Goal: Communication & Community: Answer question/provide support

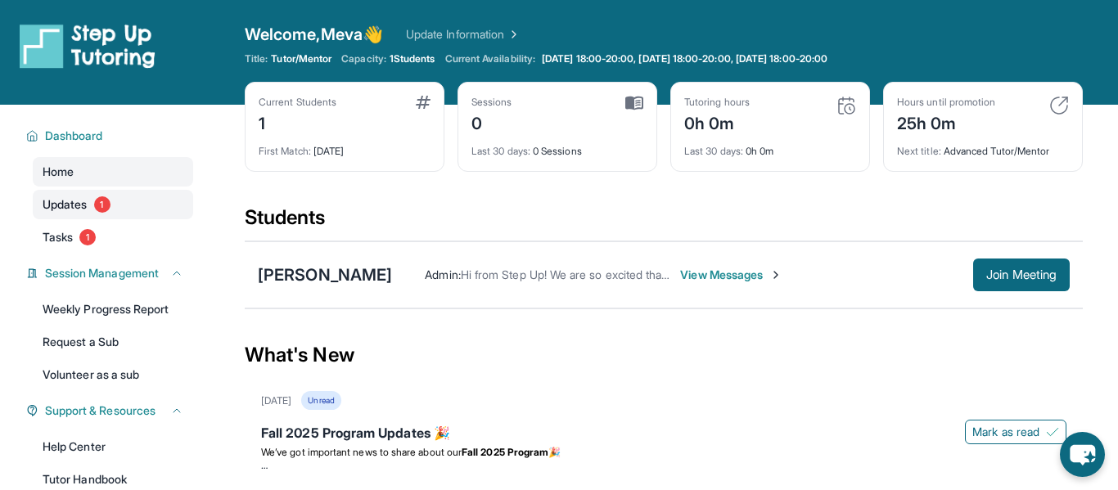
click at [104, 202] on span "1" at bounding box center [102, 204] width 16 height 16
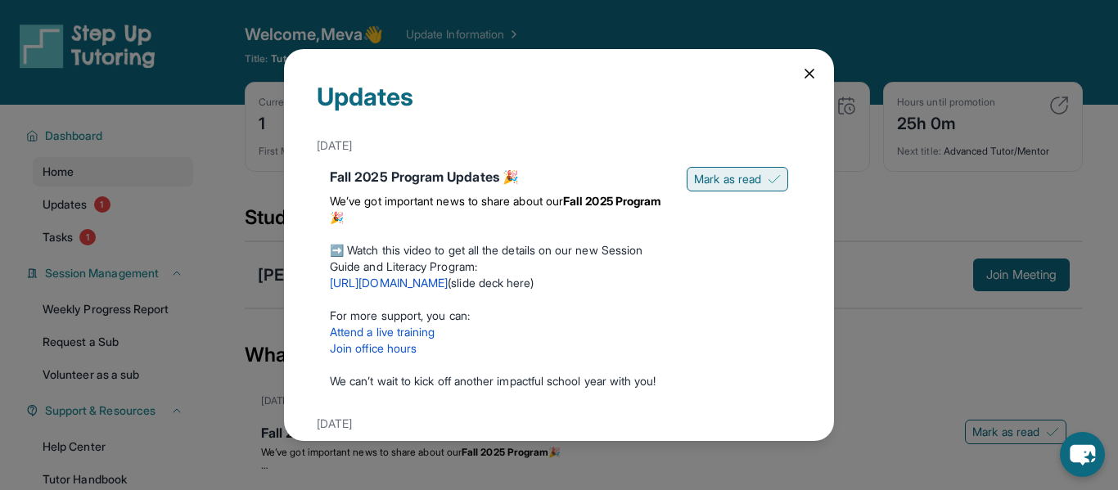
click at [750, 179] on span "Mark as read" at bounding box center [727, 179] width 67 height 16
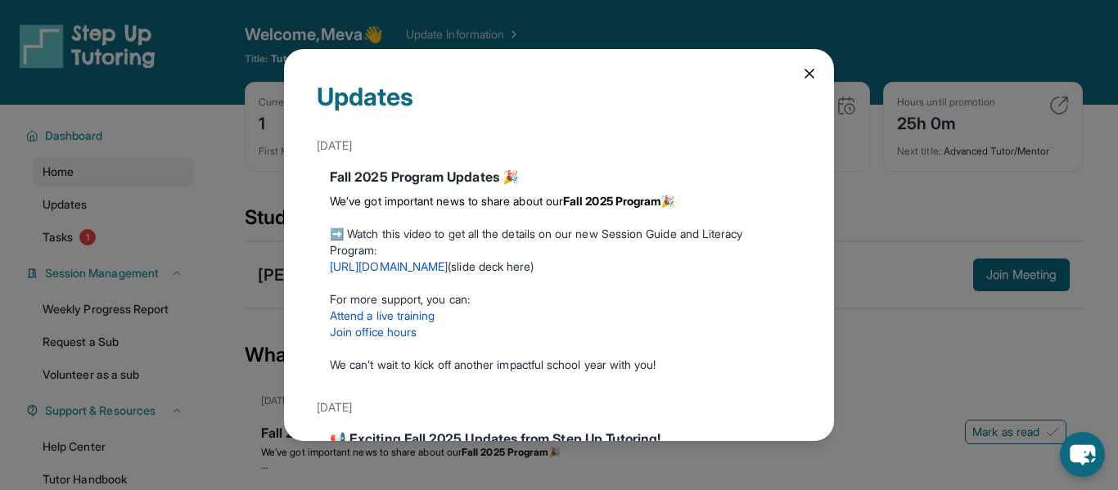
click at [806, 75] on icon at bounding box center [810, 74] width 8 height 8
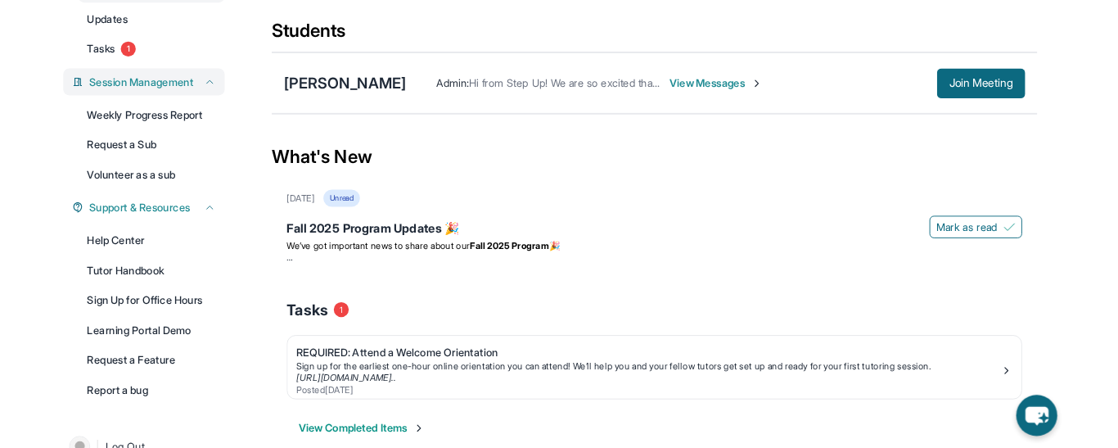
scroll to position [185, 0]
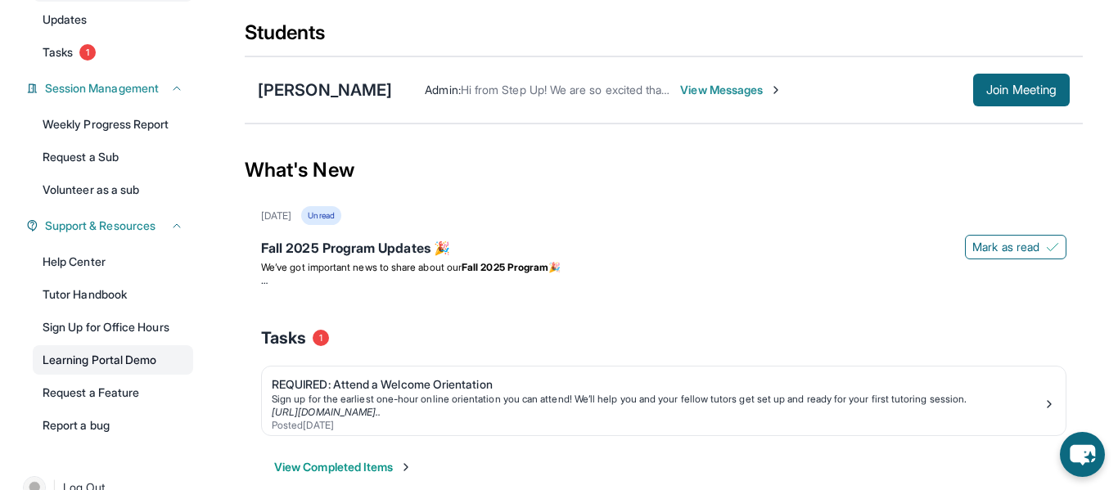
click at [111, 372] on link "Learning Portal Demo" at bounding box center [113, 359] width 160 height 29
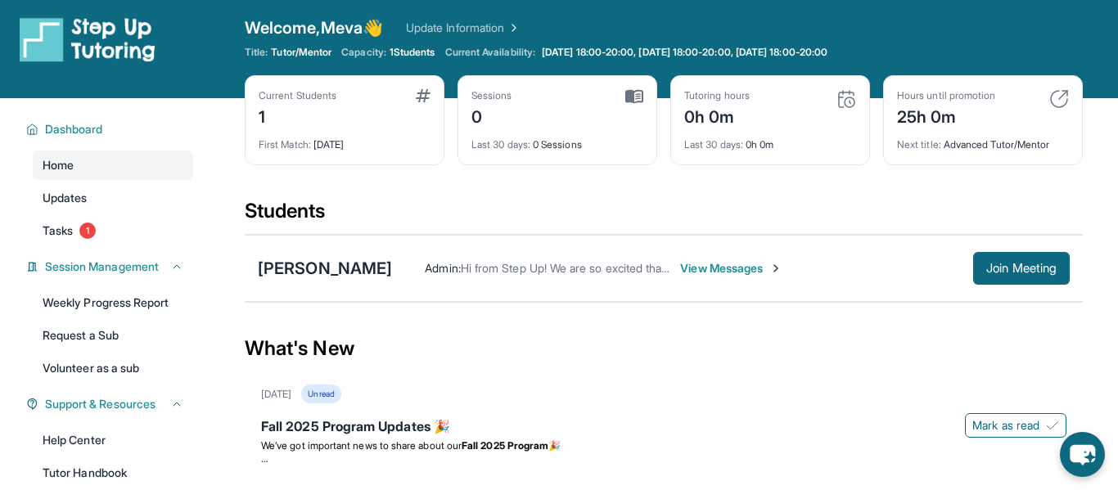
scroll to position [0, 0]
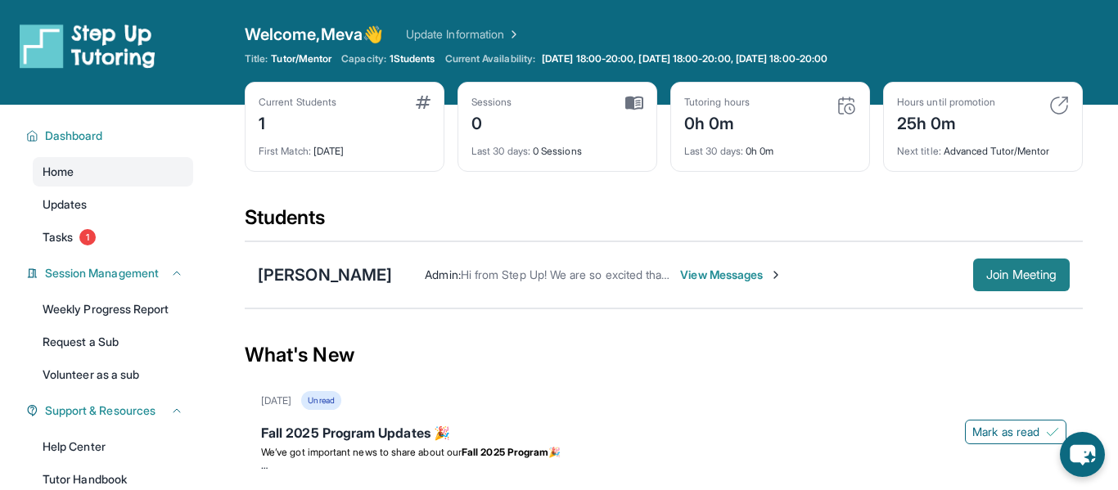
click at [1004, 277] on span "Join Meeting" at bounding box center [1021, 275] width 70 height 10
click at [465, 222] on div "Students" at bounding box center [664, 223] width 838 height 36
click at [1089, 451] on icon "chat-button" at bounding box center [1082, 456] width 27 height 22
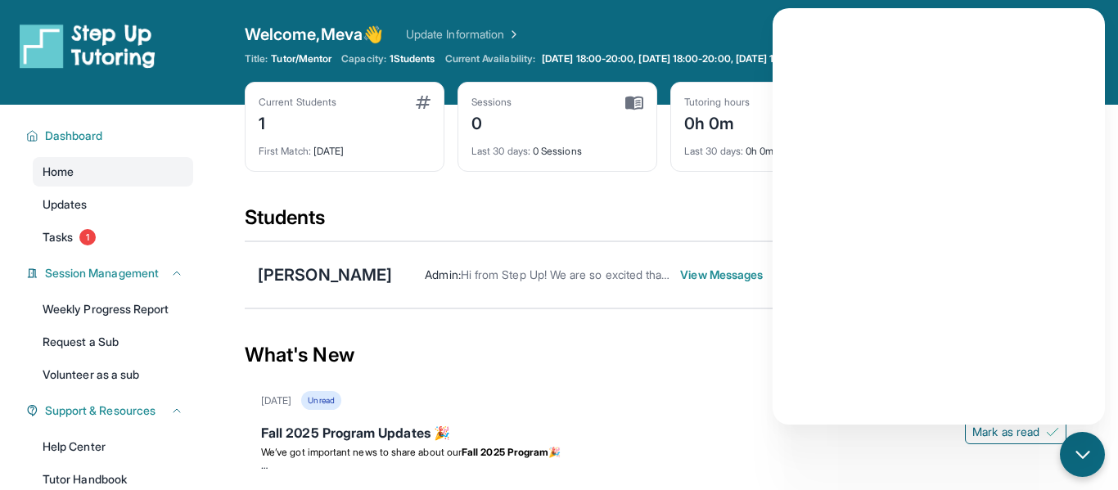
click at [680, 273] on span "View Messages" at bounding box center [731, 275] width 102 height 16
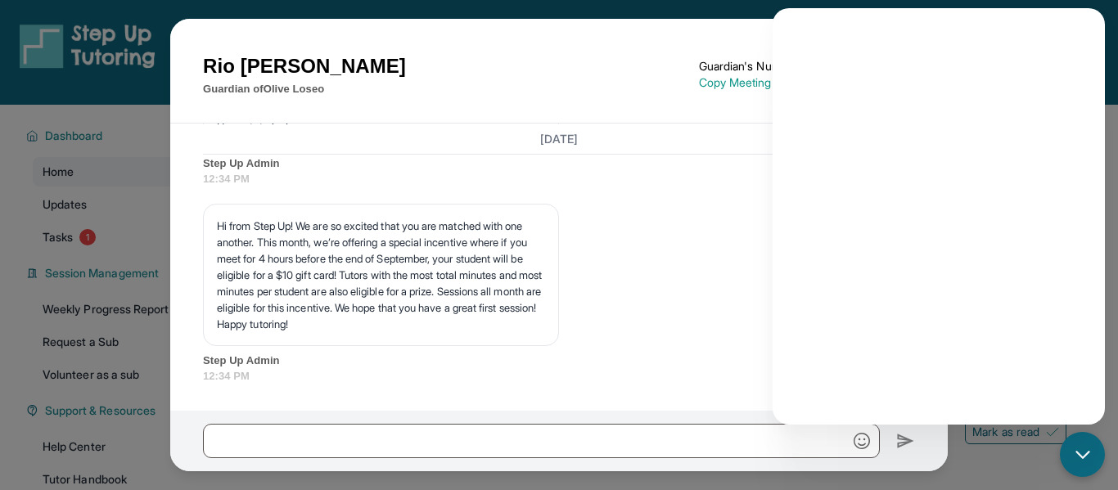
scroll to position [2434, 0]
click at [1078, 454] on icon "chat-button" at bounding box center [1082, 454] width 13 height 7
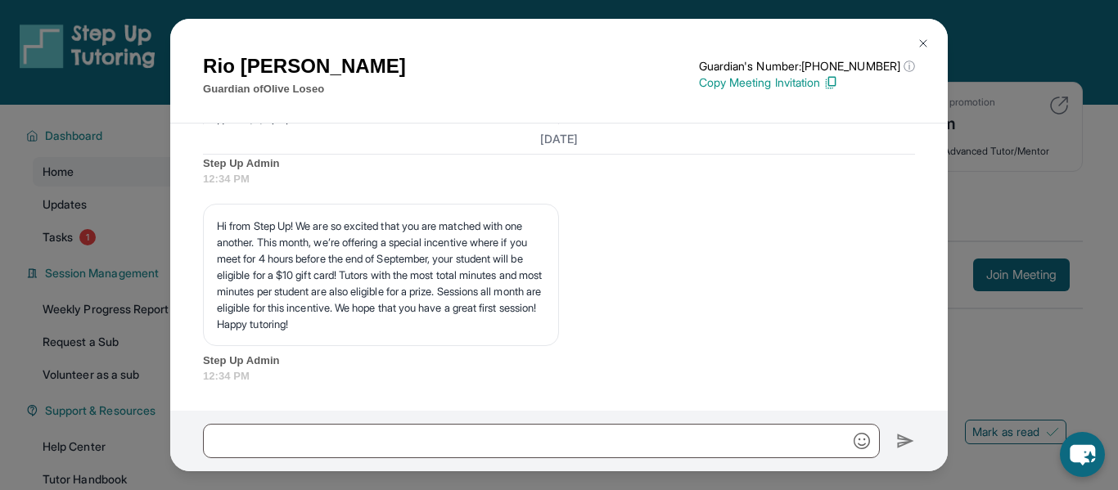
click at [923, 34] on button at bounding box center [923, 43] width 33 height 33
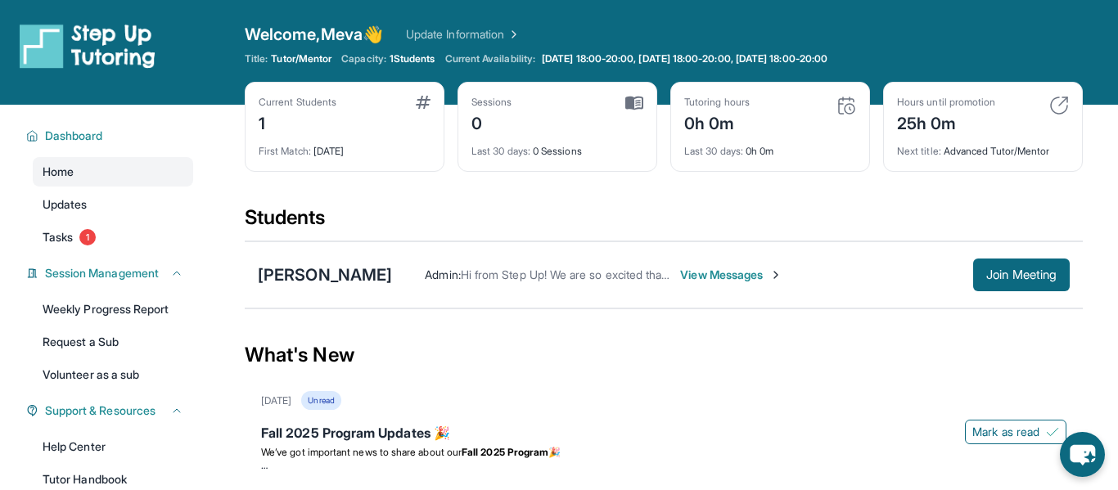
click at [525, 235] on div "Students" at bounding box center [664, 223] width 838 height 36
click at [1022, 265] on button "Join Meeting" at bounding box center [1021, 275] width 97 height 33
click at [699, 275] on span "View Messages" at bounding box center [731, 275] width 102 height 16
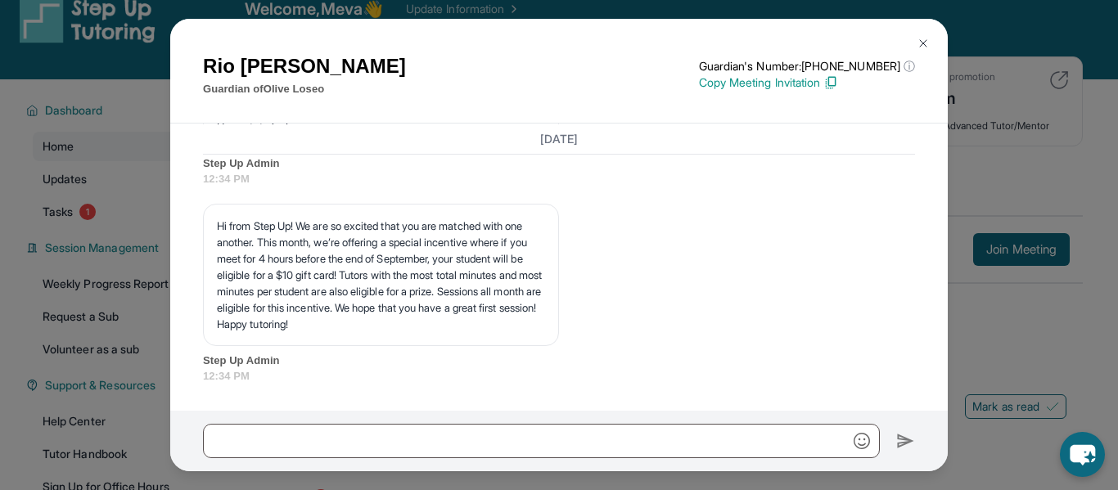
scroll to position [29, 0]
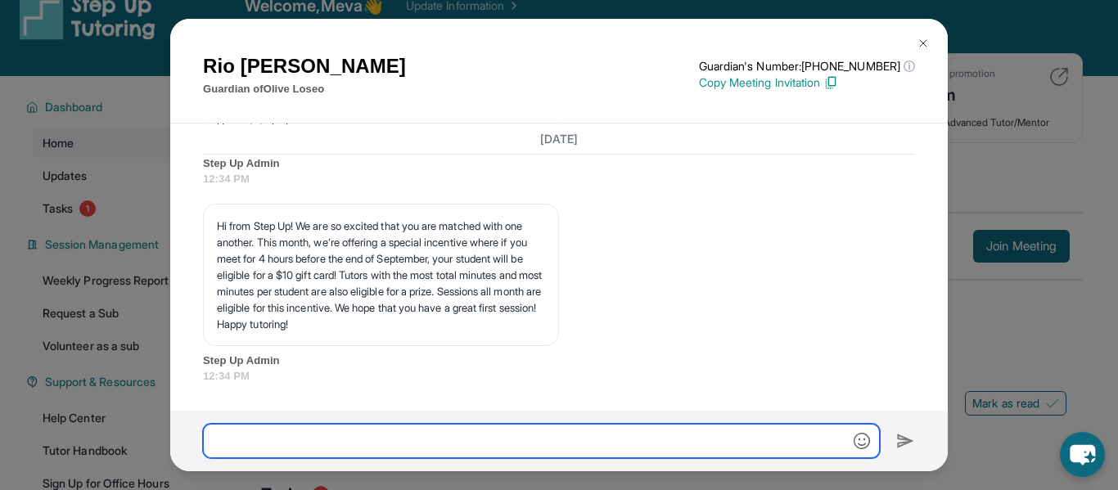
click at [338, 458] on input "text" at bounding box center [541, 441] width 677 height 34
drag, startPoint x: 426, startPoint y: 441, endPoint x: 207, endPoint y: 440, distance: 218.6
click at [207, 440] on input "**********" at bounding box center [541, 441] width 677 height 34
type input "**********"
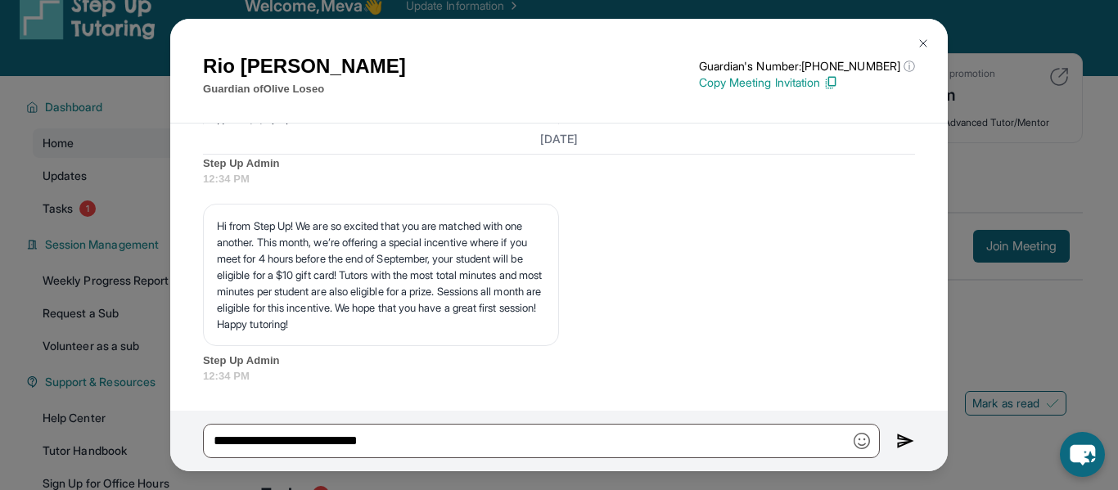
click at [910, 446] on img at bounding box center [905, 441] width 19 height 20
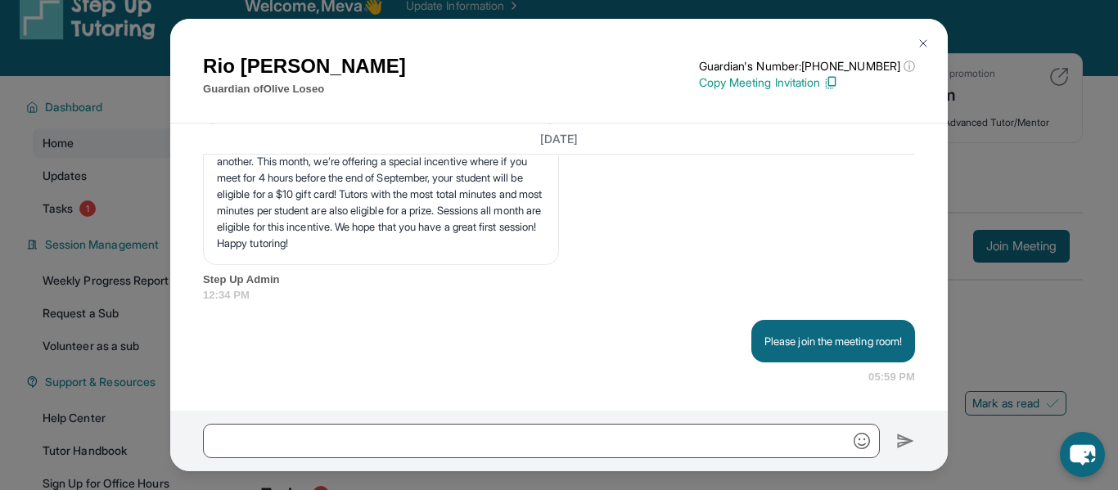
scroll to position [2515, 0]
click at [918, 38] on img at bounding box center [923, 43] width 13 height 13
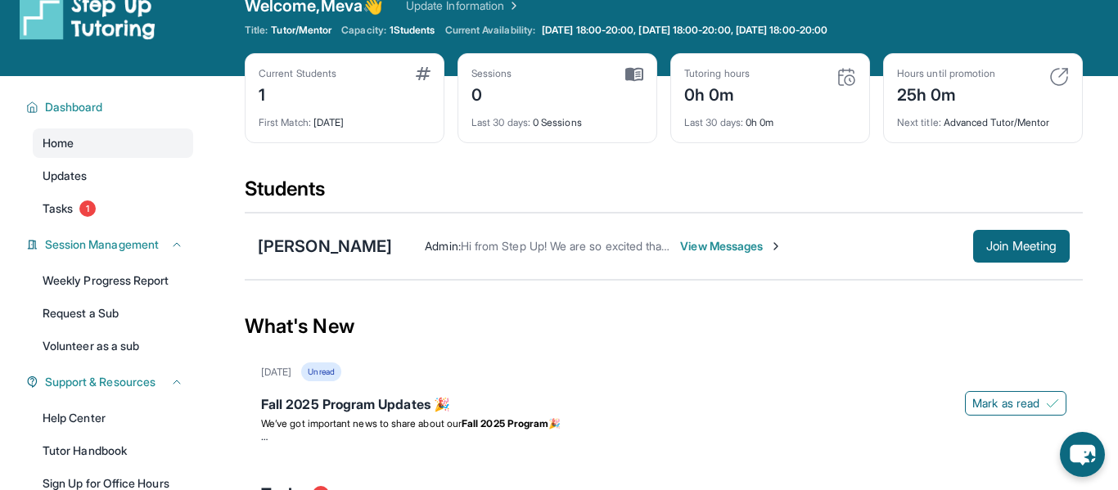
click at [692, 248] on span "View Messages" at bounding box center [731, 246] width 102 height 16
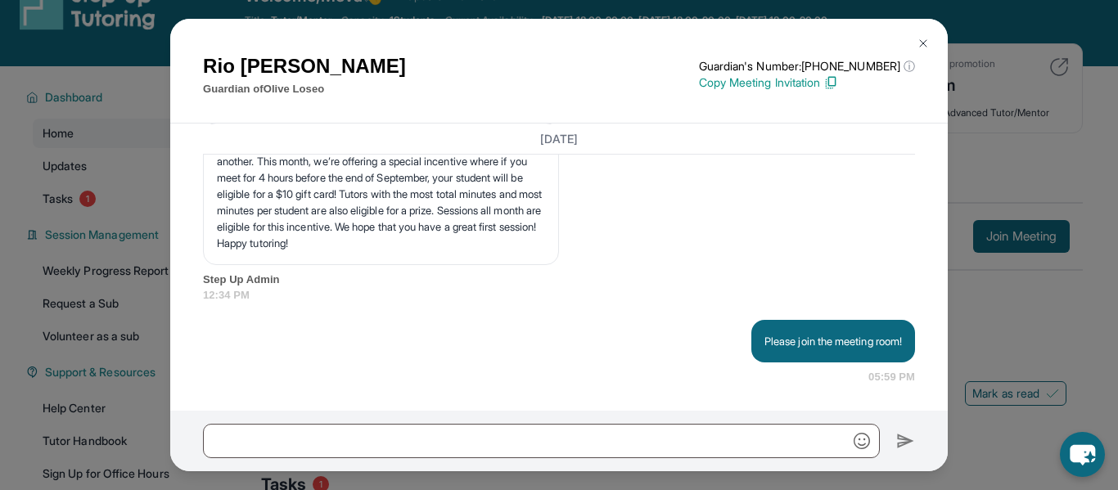
scroll to position [43, 0]
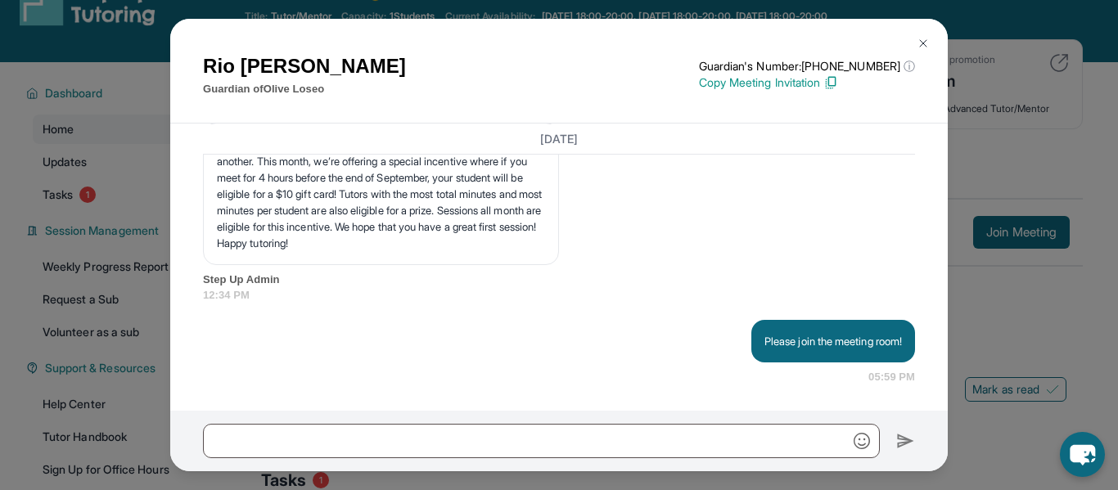
click at [925, 44] on img at bounding box center [923, 43] width 13 height 13
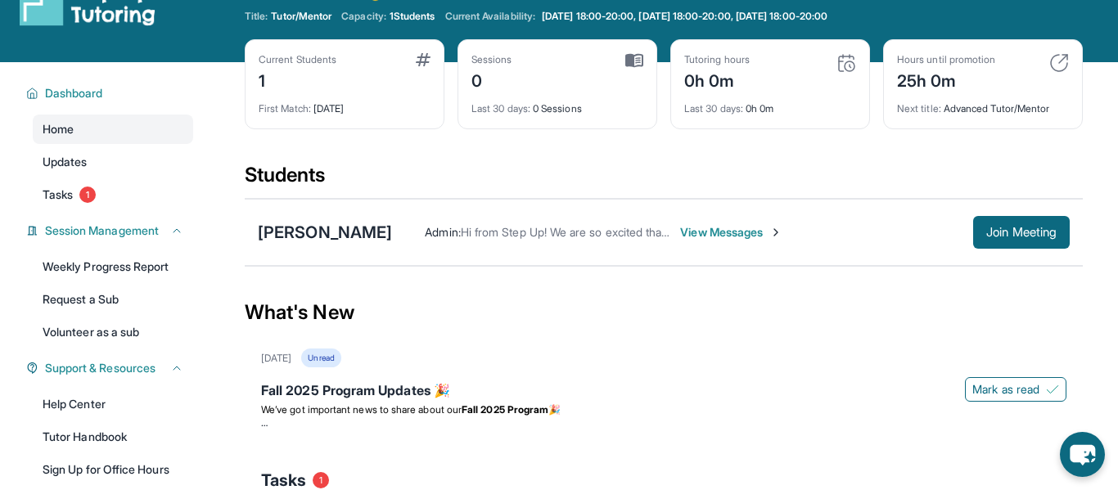
click at [691, 230] on span "View Messages" at bounding box center [731, 232] width 102 height 16
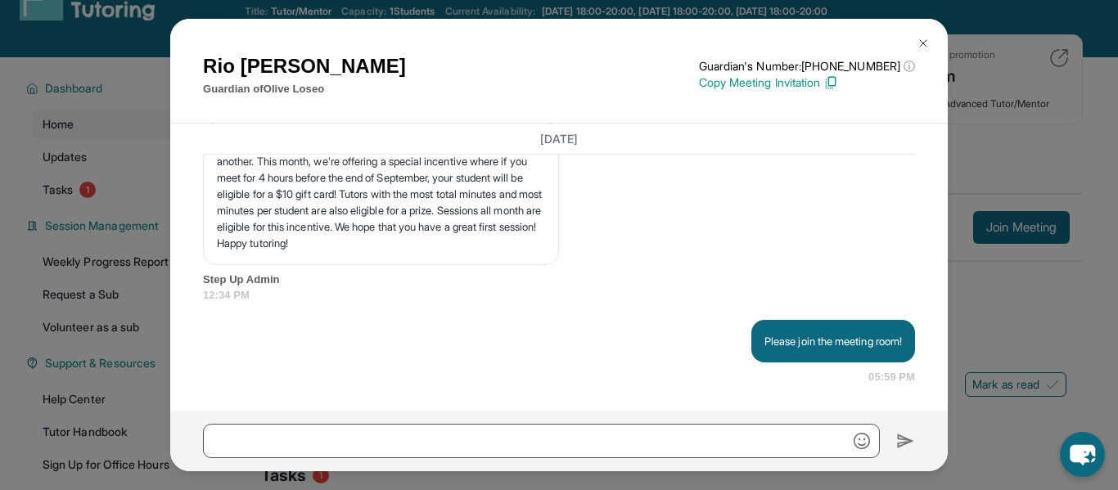
scroll to position [50, 0]
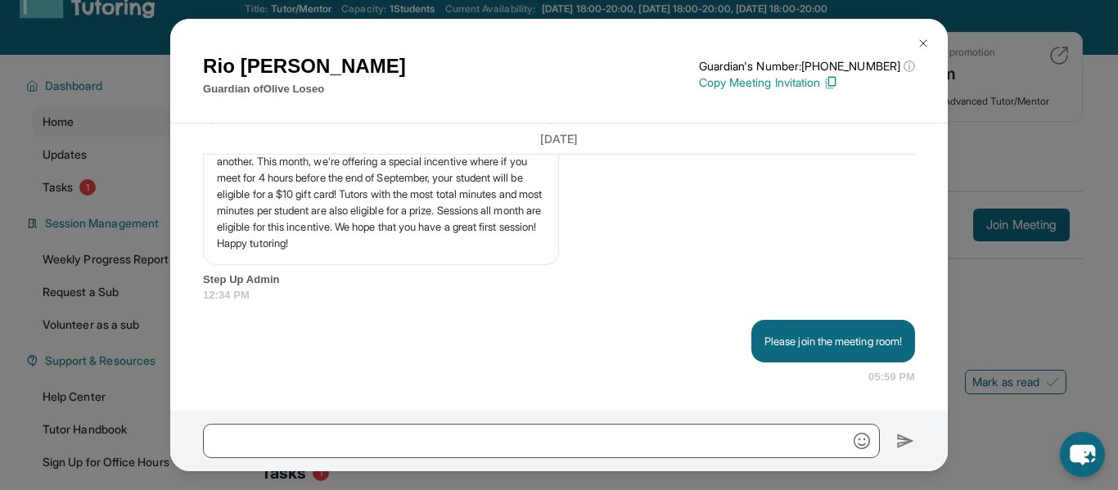
click at [923, 38] on img at bounding box center [923, 43] width 13 height 13
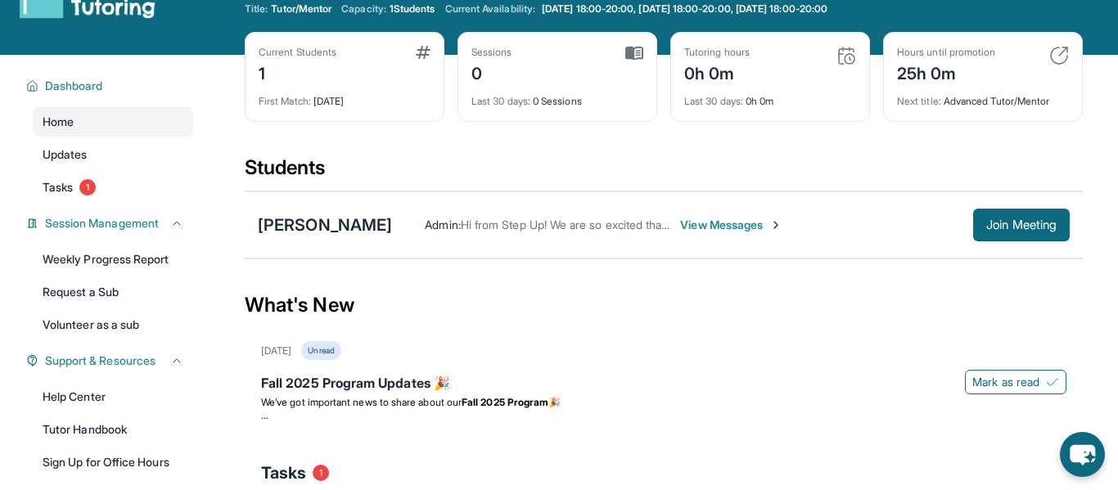
click at [720, 230] on span "View Messages" at bounding box center [731, 225] width 102 height 16
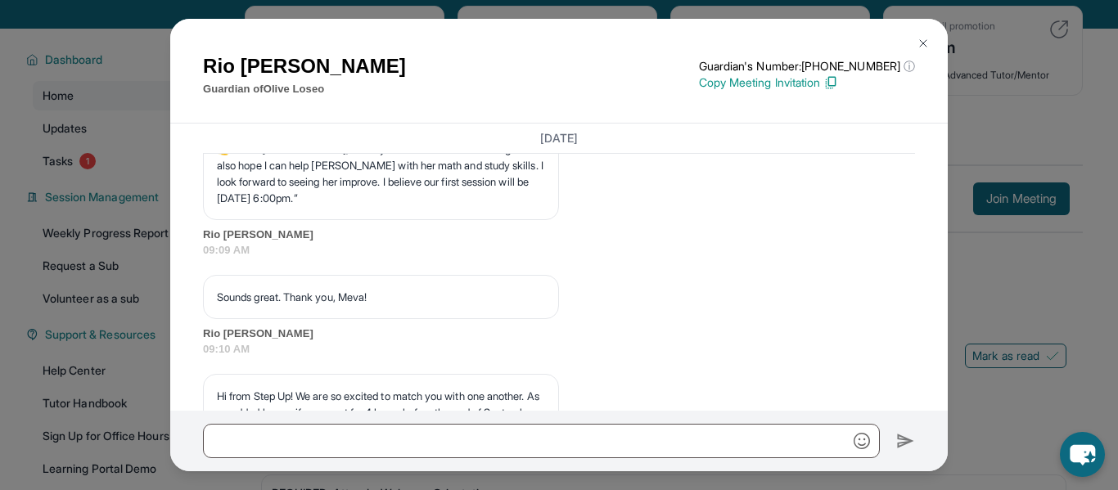
scroll to position [2515, 0]
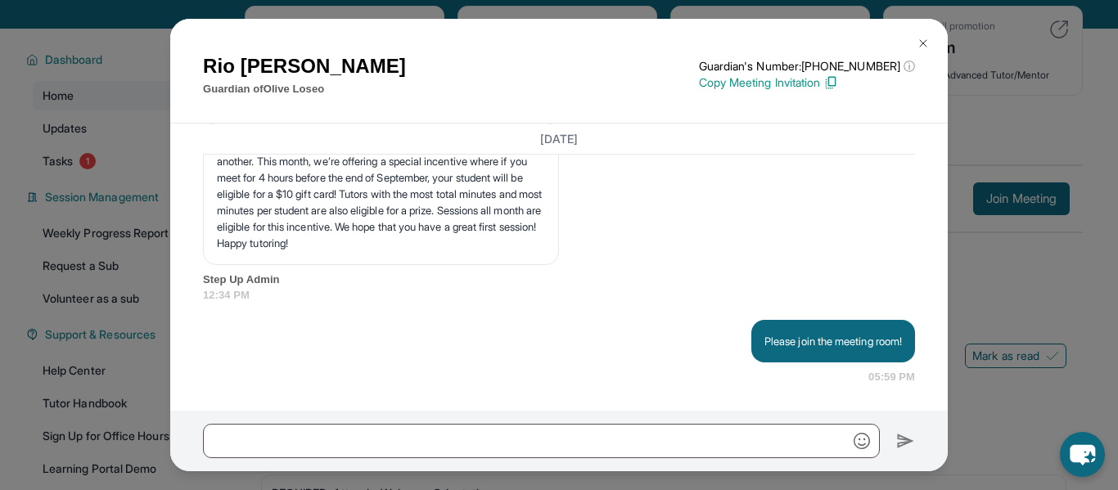
click at [923, 37] on img at bounding box center [923, 43] width 13 height 13
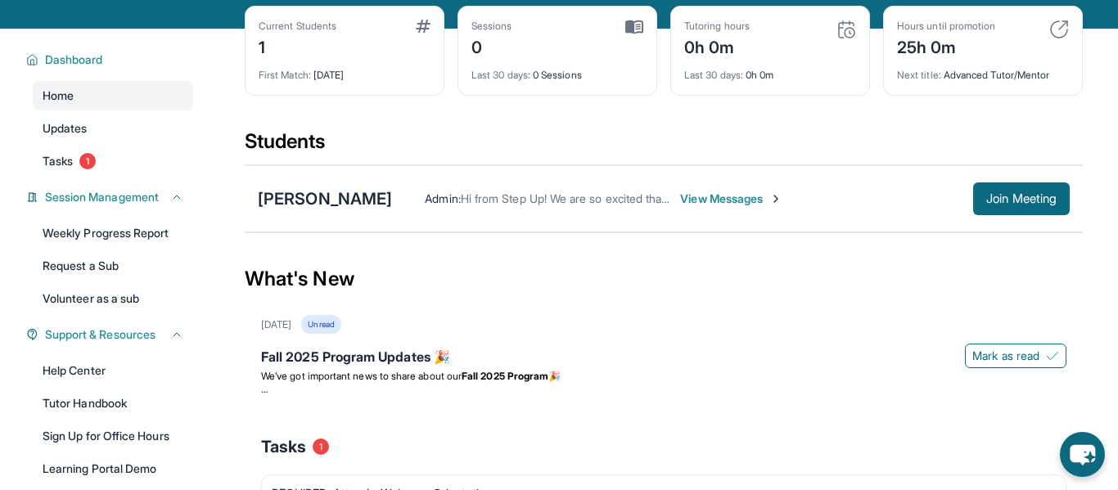
click at [684, 192] on span "View Messages" at bounding box center [731, 199] width 102 height 16
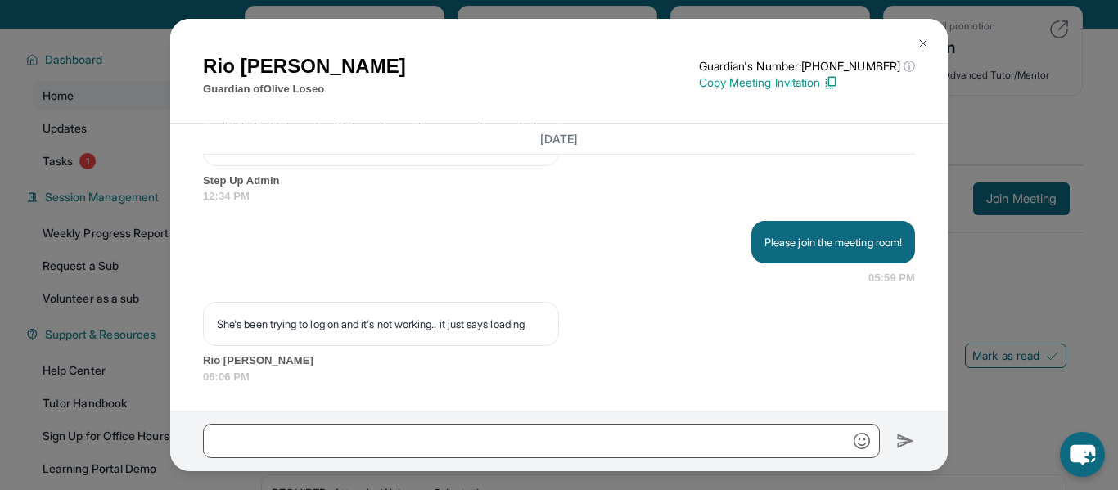
scroll to position [2630, 0]
click at [931, 40] on button at bounding box center [923, 43] width 33 height 33
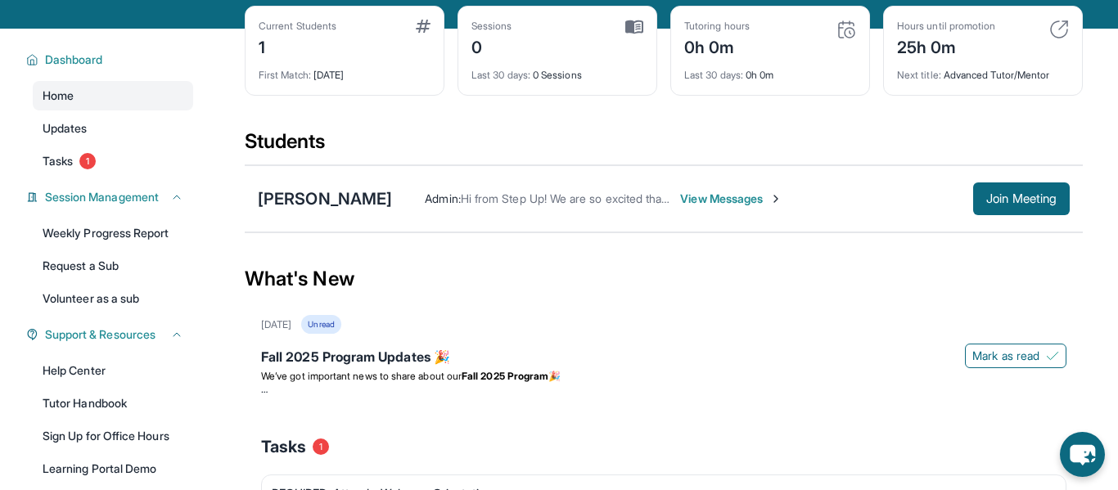
click at [680, 199] on span "View Messages" at bounding box center [731, 199] width 102 height 16
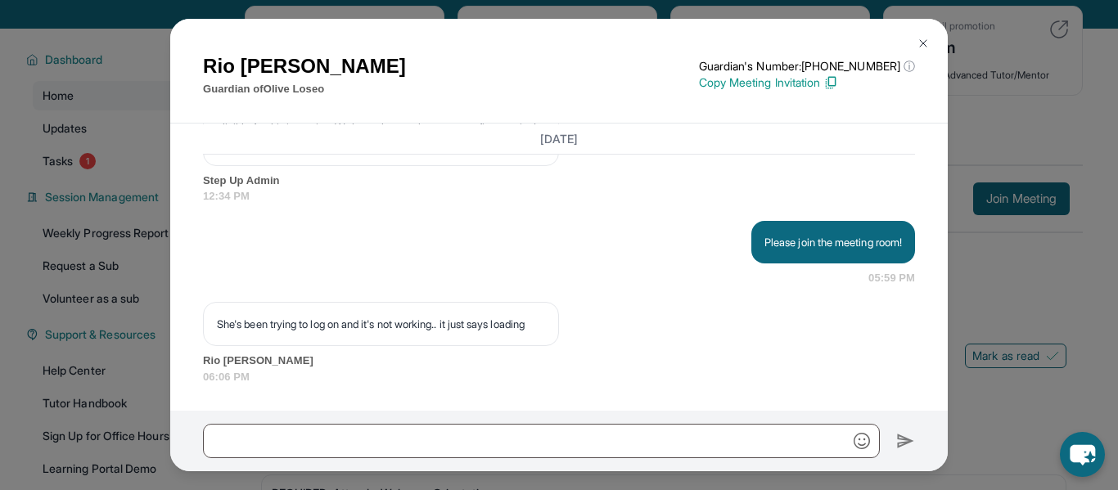
click at [819, 89] on p "Copy Meeting Invitation" at bounding box center [807, 82] width 216 height 16
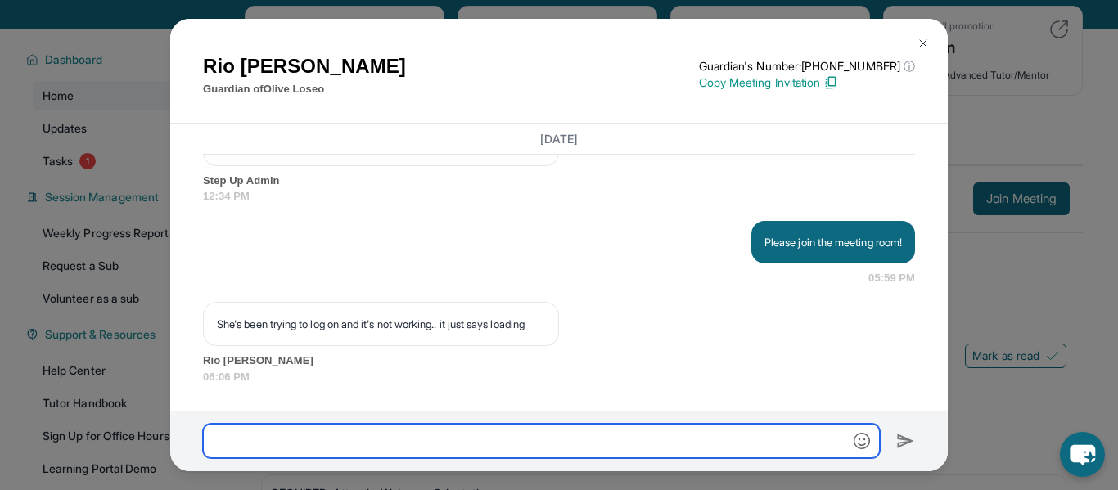
click at [352, 435] on input "text" at bounding box center [541, 441] width 677 height 34
type input "*"
paste input "**********"
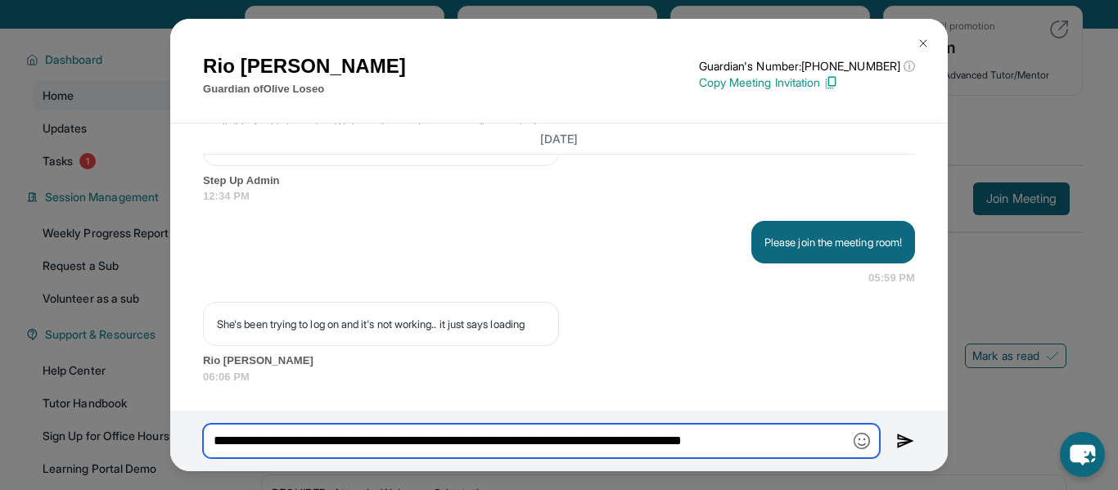
type input "**********"
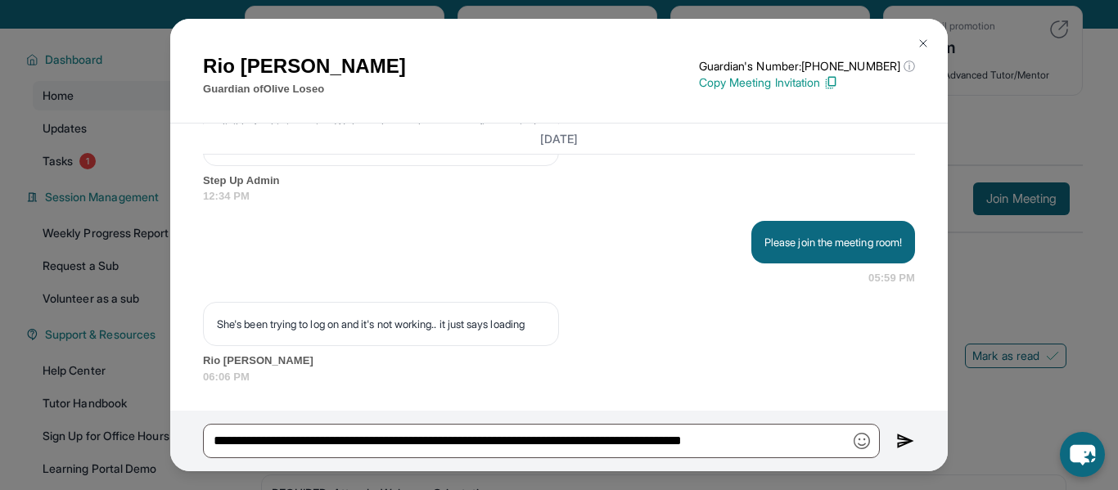
click at [905, 441] on img at bounding box center [905, 441] width 19 height 20
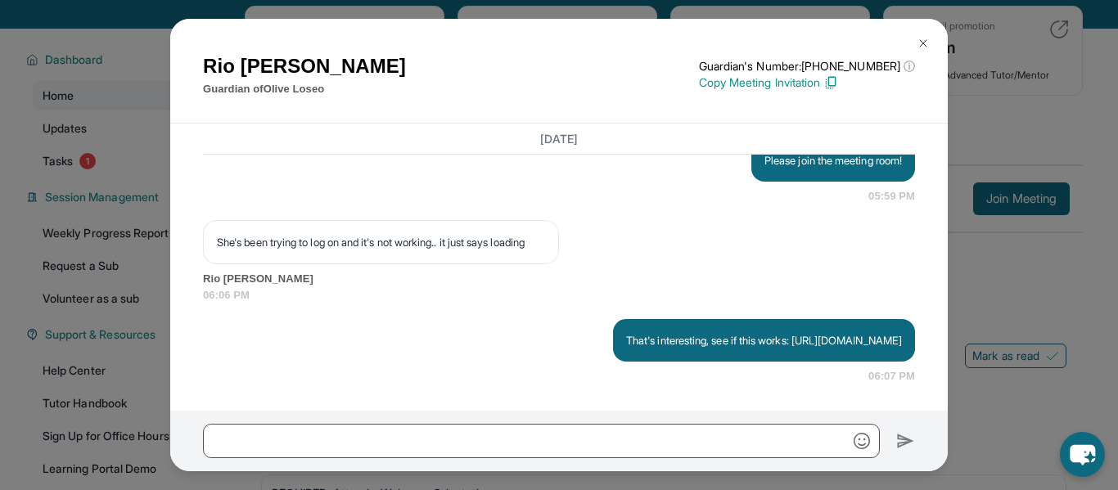
scroll to position [2728, 0]
click at [927, 42] on img at bounding box center [923, 43] width 13 height 13
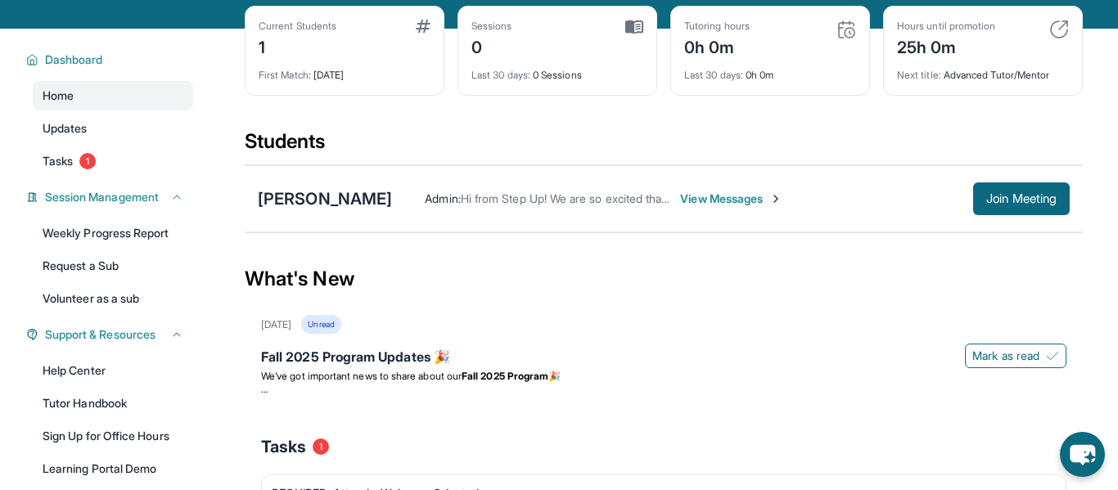
click at [688, 196] on span "View Messages" at bounding box center [731, 199] width 102 height 16
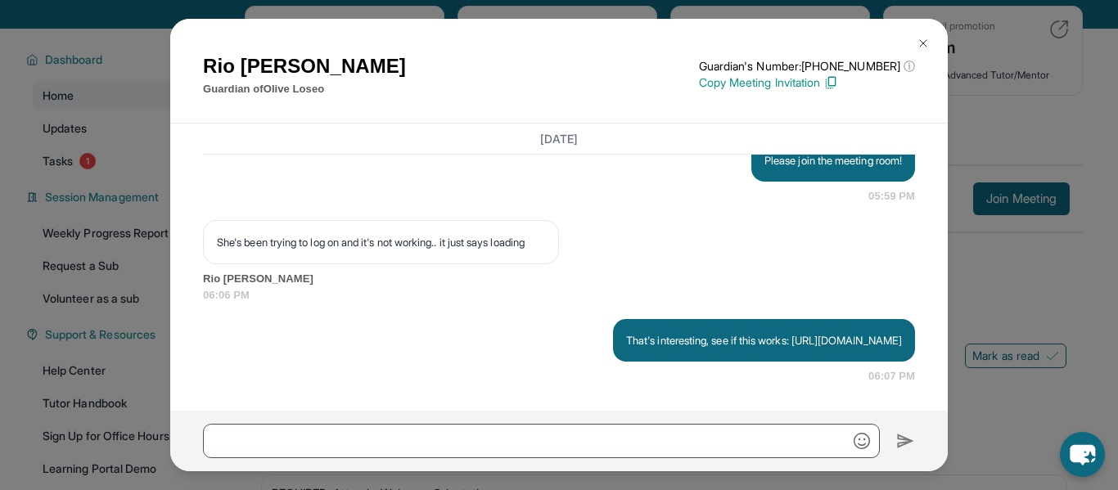
click at [926, 42] on img at bounding box center [923, 43] width 13 height 13
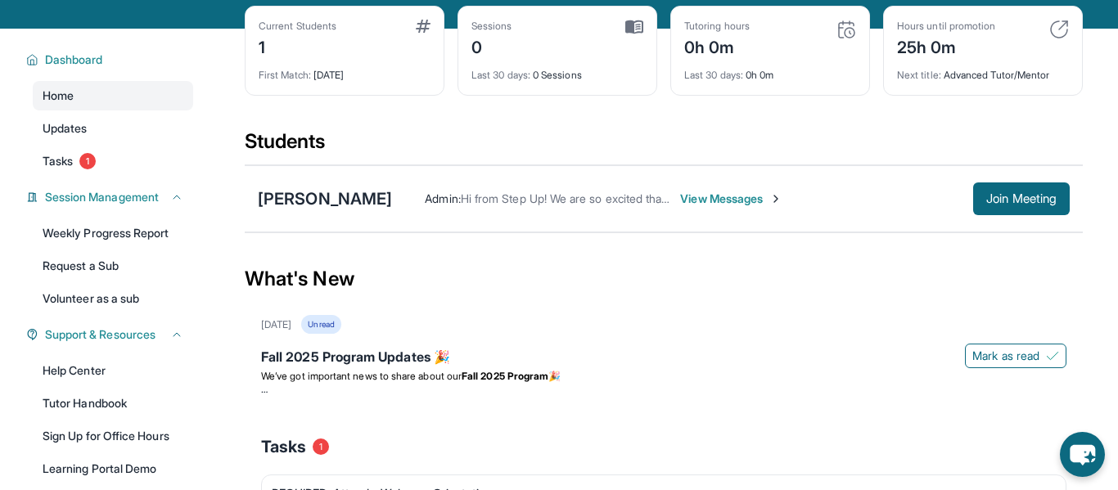
click at [702, 198] on span "View Messages" at bounding box center [731, 199] width 102 height 16
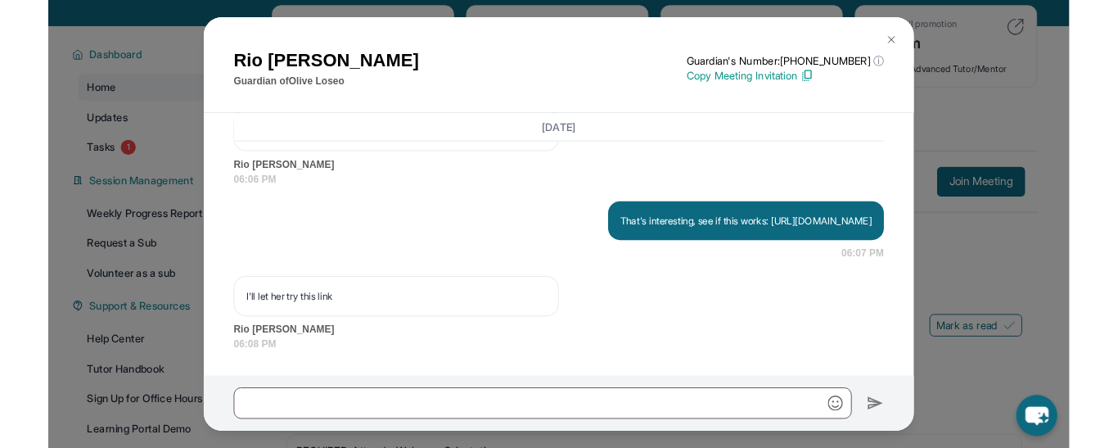
scroll to position [2827, 0]
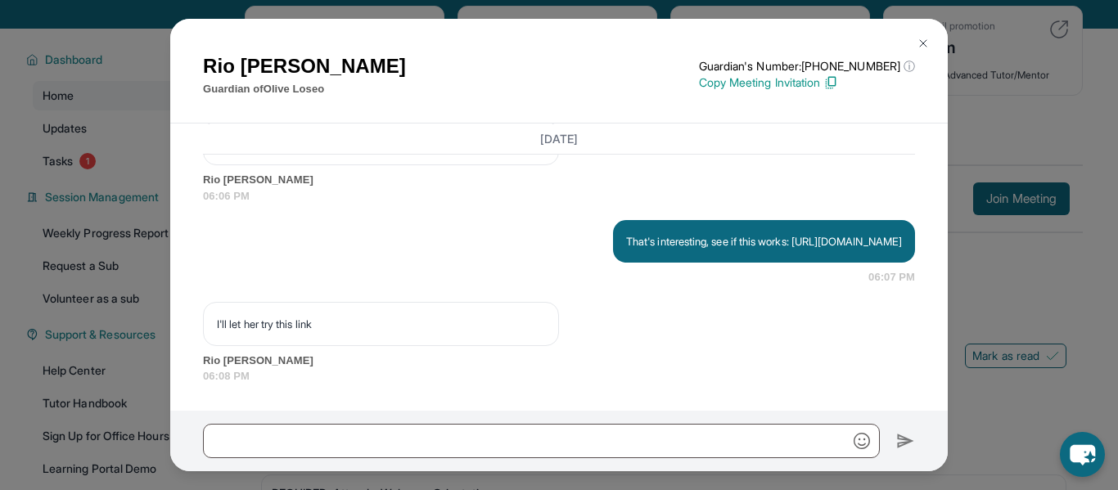
click at [769, 233] on p "That's interesting, see if this works: [URL][DOMAIN_NAME]" at bounding box center [764, 241] width 276 height 16
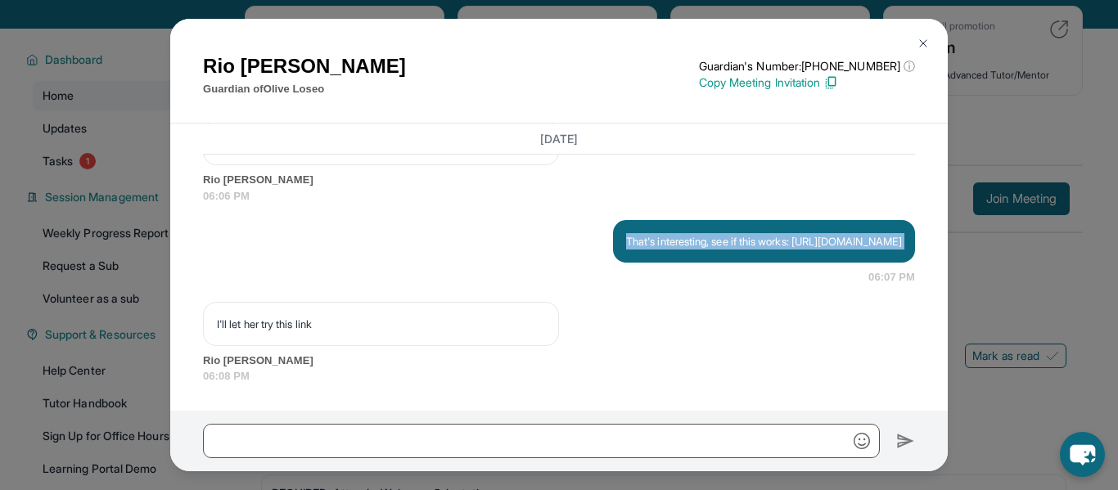
click at [611, 172] on span "Rio [PERSON_NAME]" at bounding box center [559, 180] width 712 height 16
